Goal: Find specific page/section: Find specific page/section

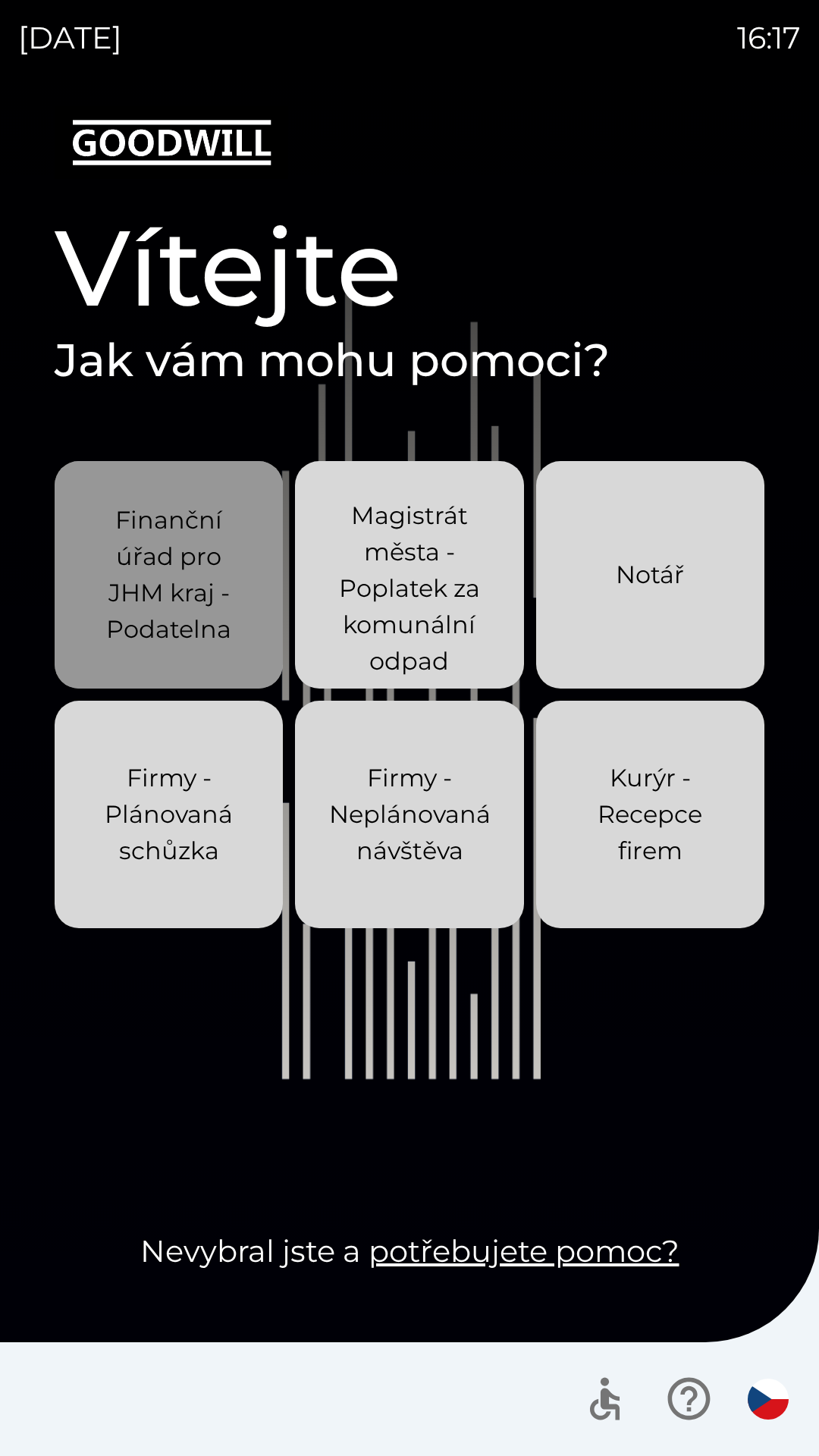
click at [153, 577] on p "Finanční úřad pro JHM kraj - Podatelna" at bounding box center [169, 574] width 156 height 145
click at [142, 600] on p "Finanční úřad pro JHM kraj - Podatelna" at bounding box center [169, 574] width 156 height 145
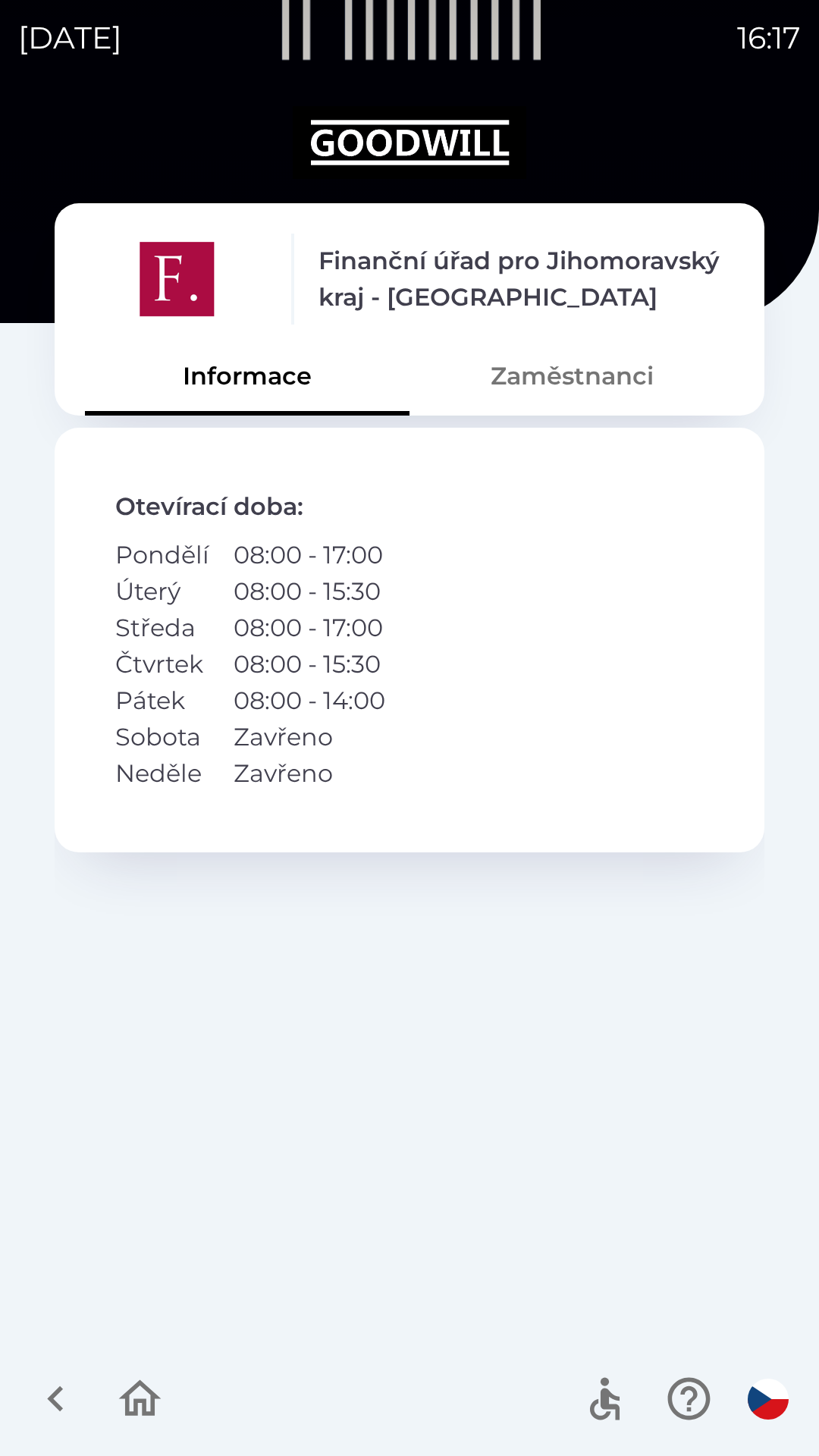
click at [556, 381] on button "Zaměstnanci" at bounding box center [572, 376] width 324 height 55
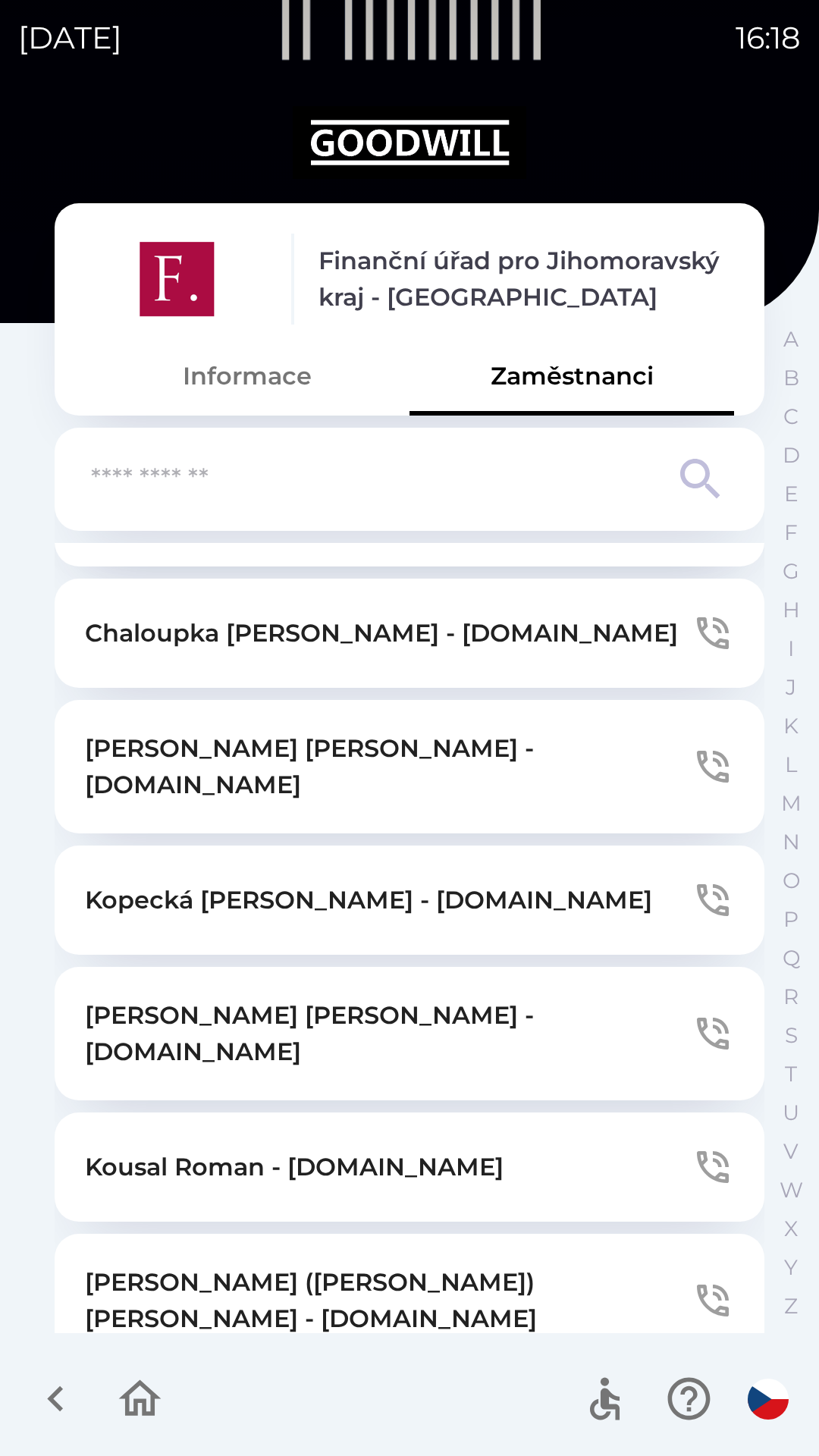
scroll to position [7208, 0]
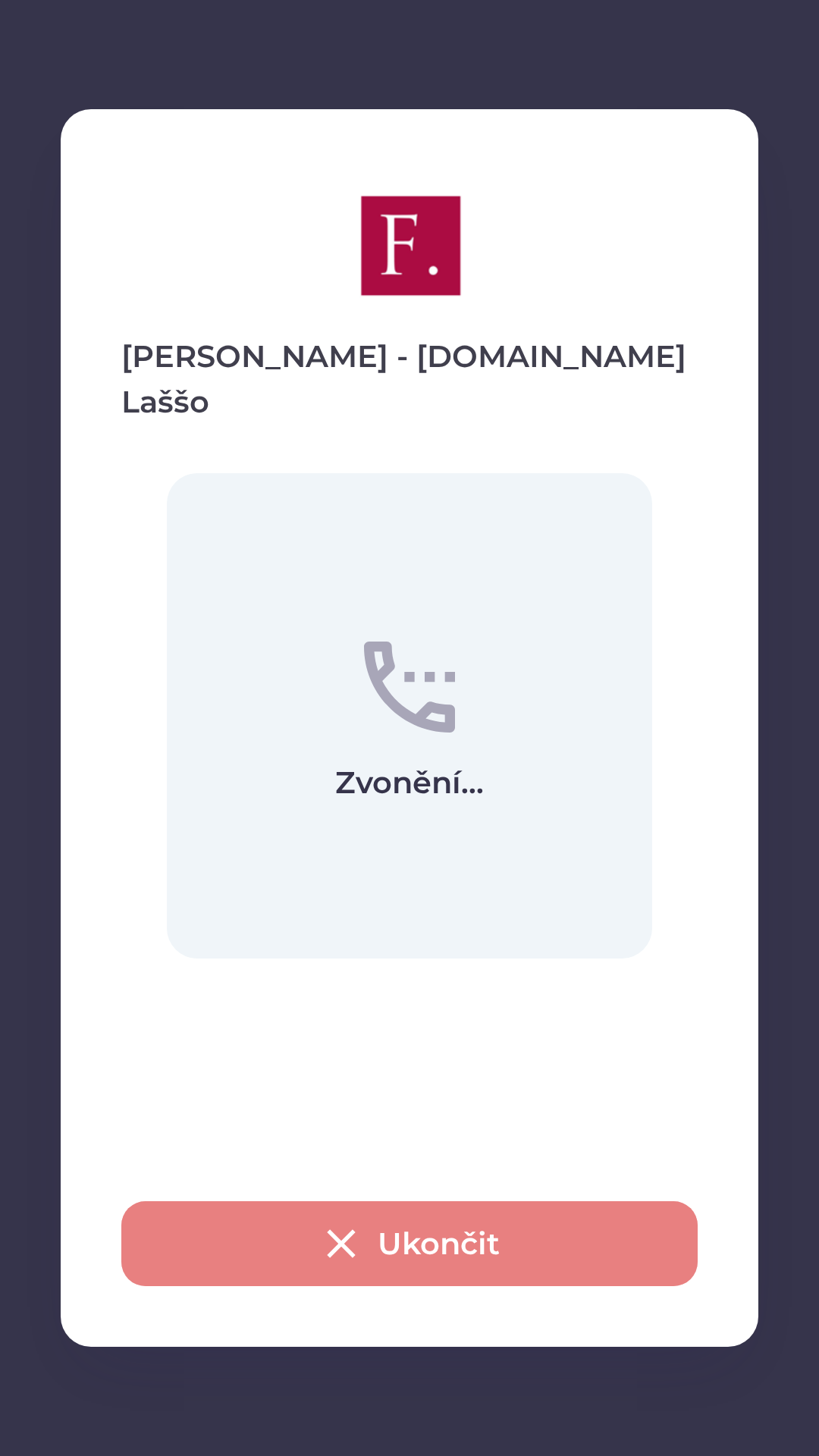
click at [494, 1225] on button "Ukončit" at bounding box center [410, 1244] width 577 height 85
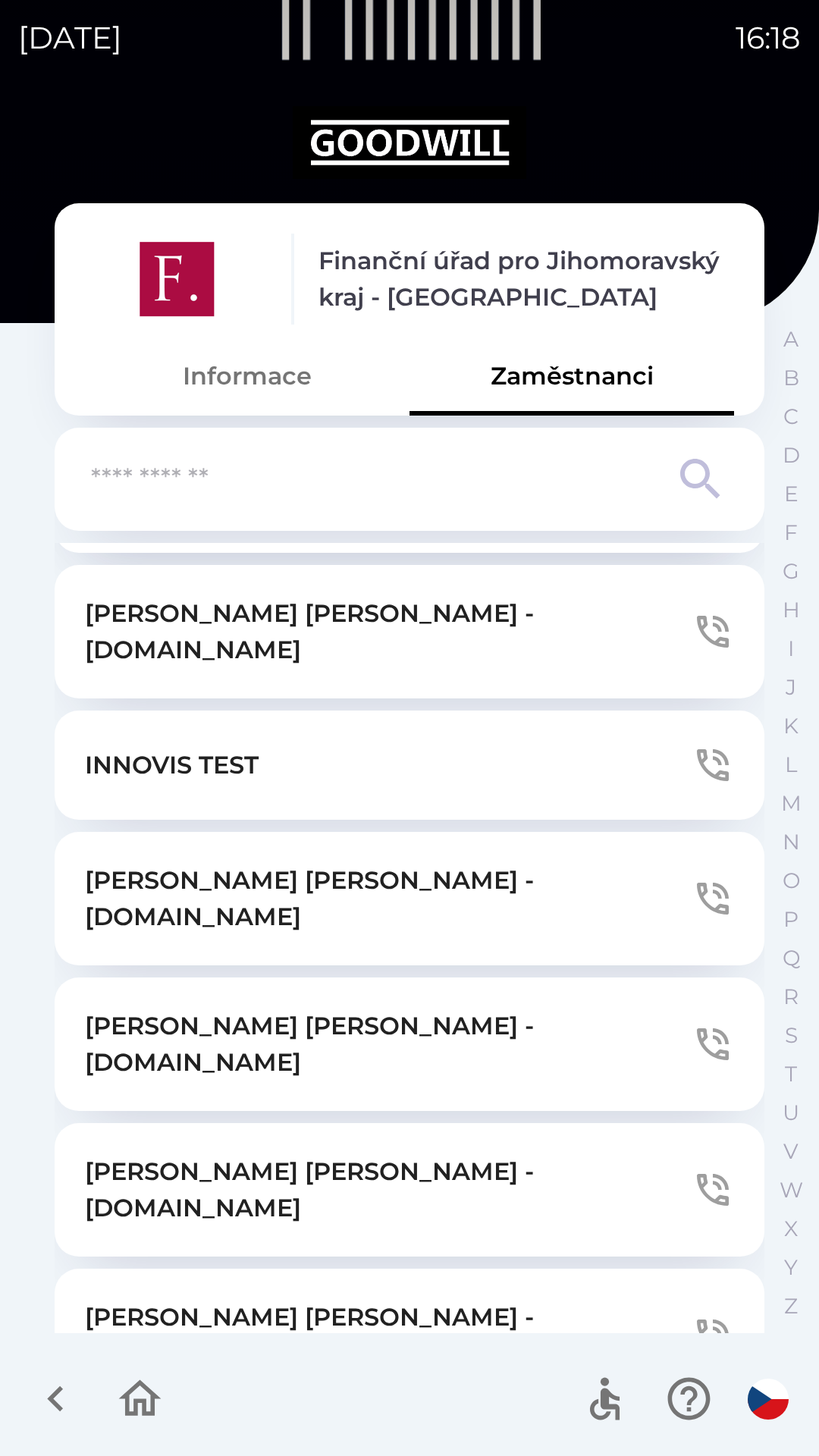
scroll to position [0, 0]
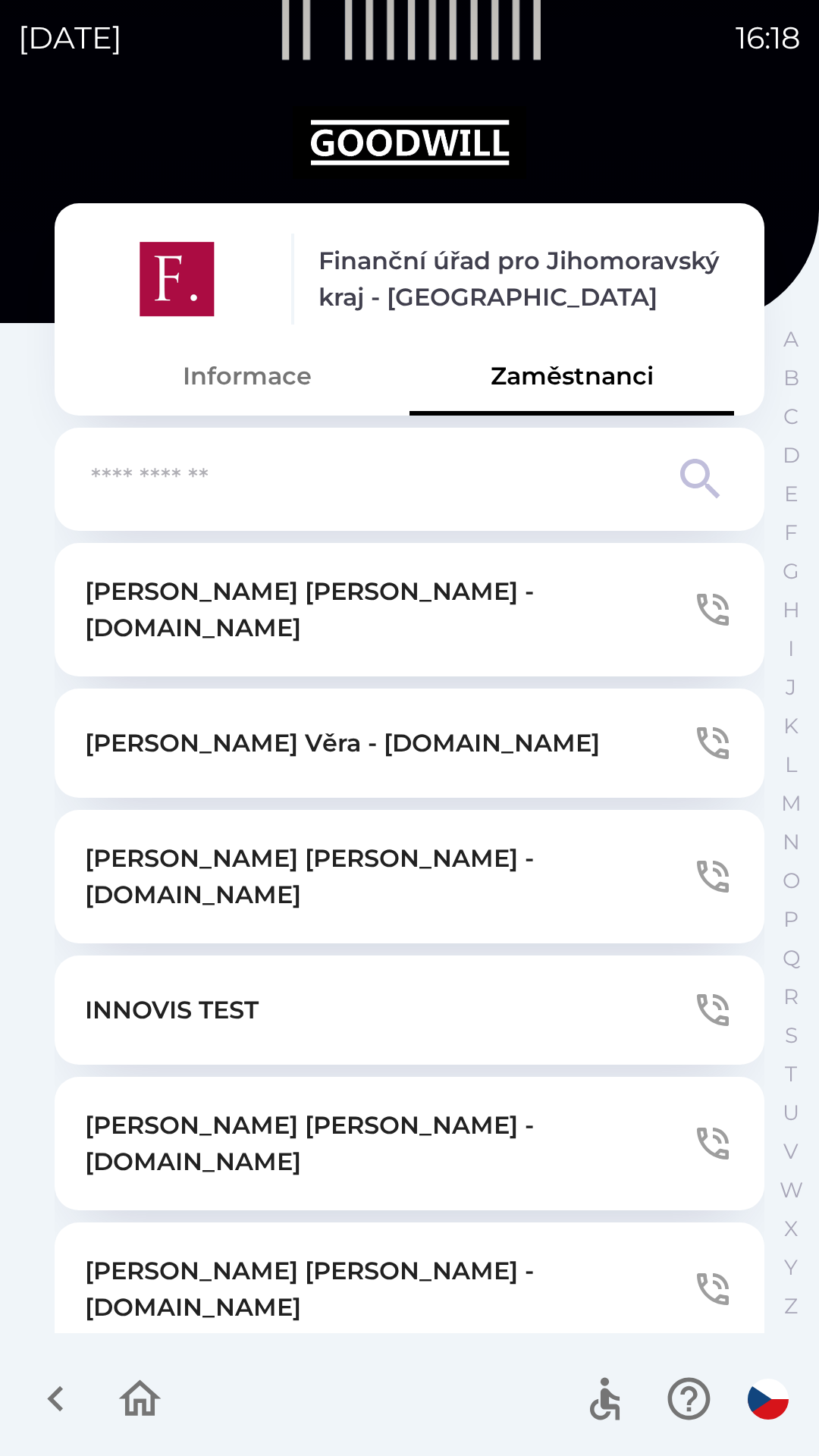
click at [697, 728] on icon "button" at bounding box center [713, 744] width 32 height 32
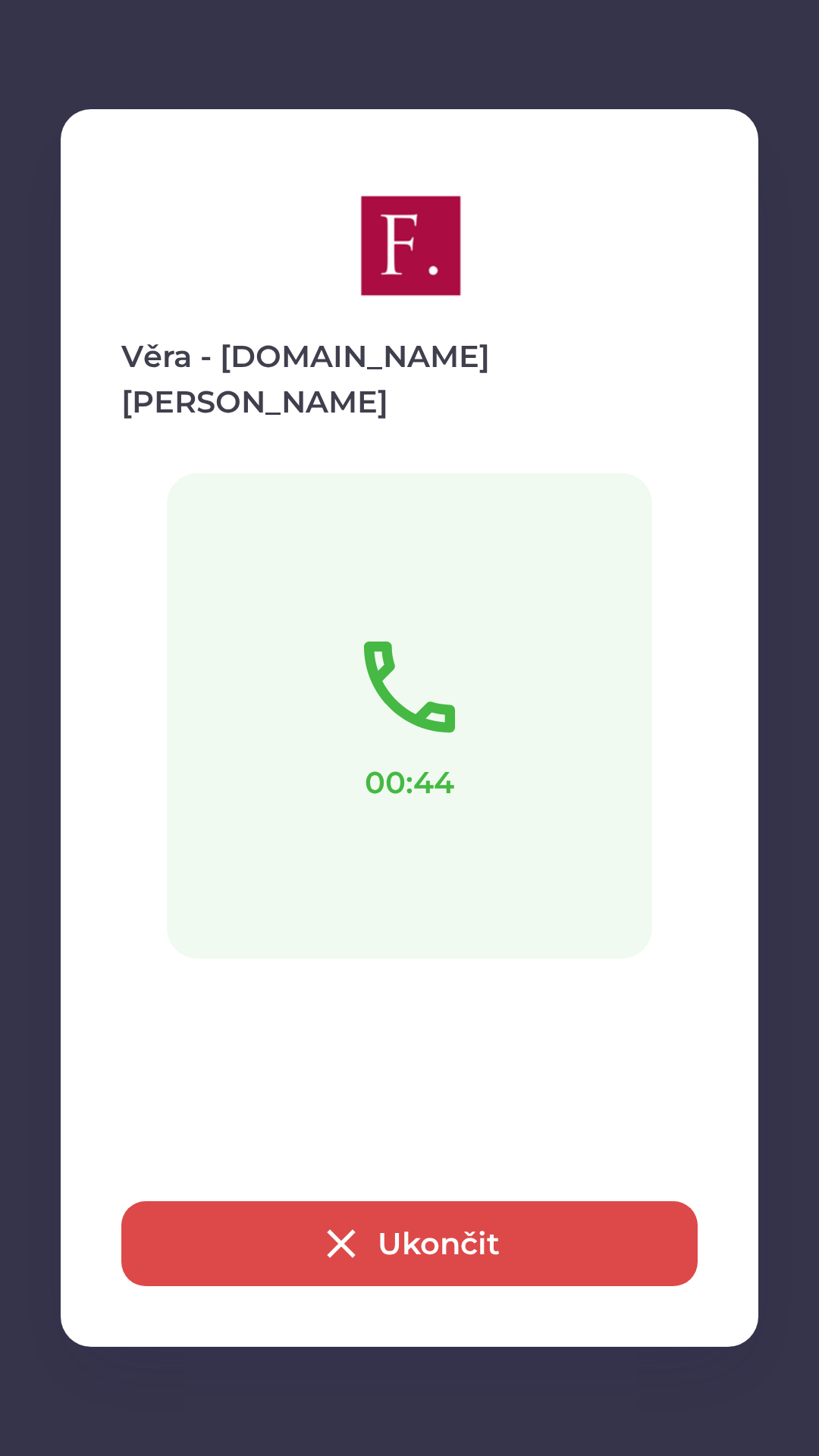
click at [384, 1222] on button "Ukončit" at bounding box center [410, 1244] width 577 height 85
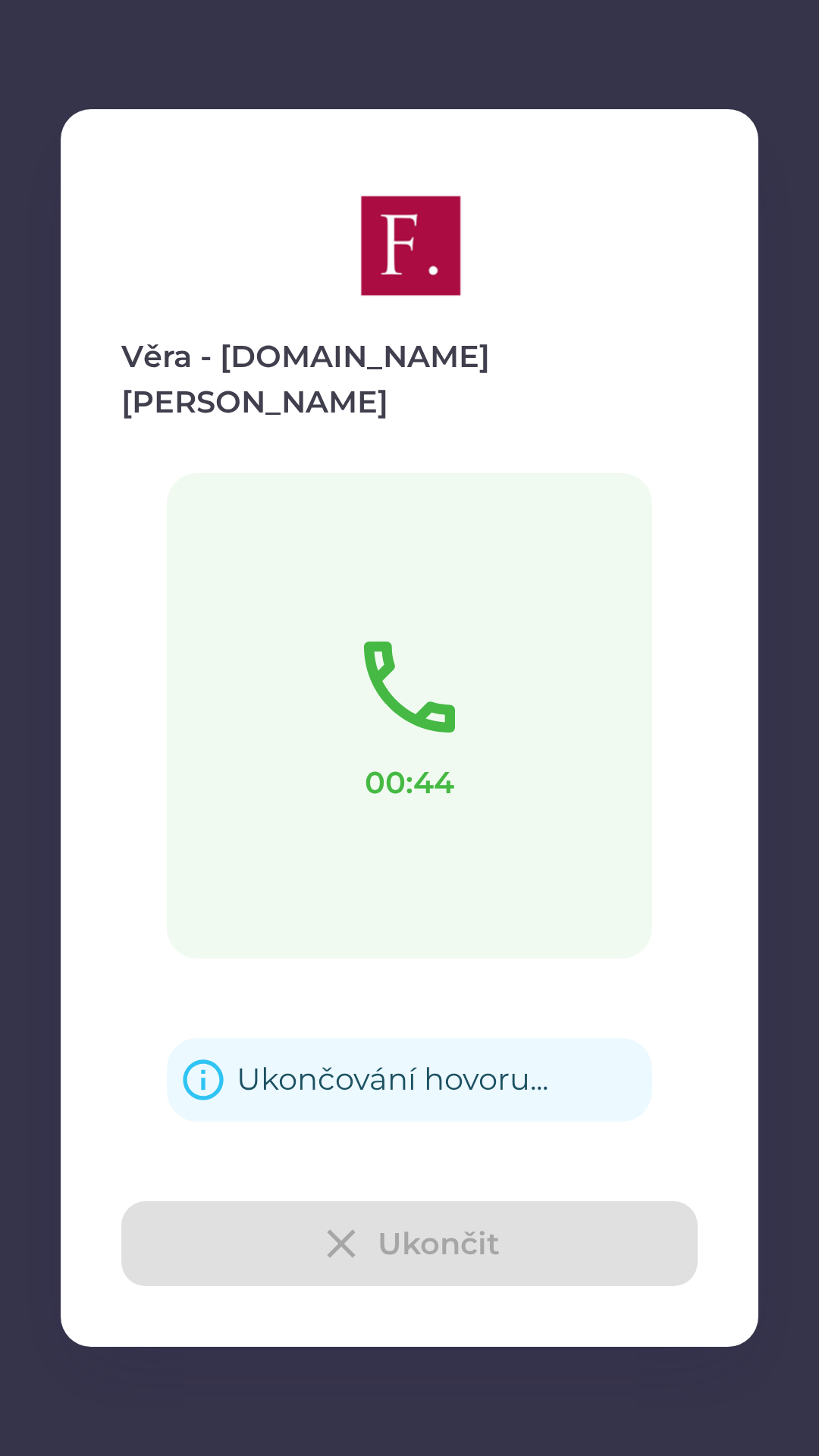
click at [395, 1228] on div "Ukončit" at bounding box center [410, 1244] width 577 height 85
